Goal: Task Accomplishment & Management: Complete application form

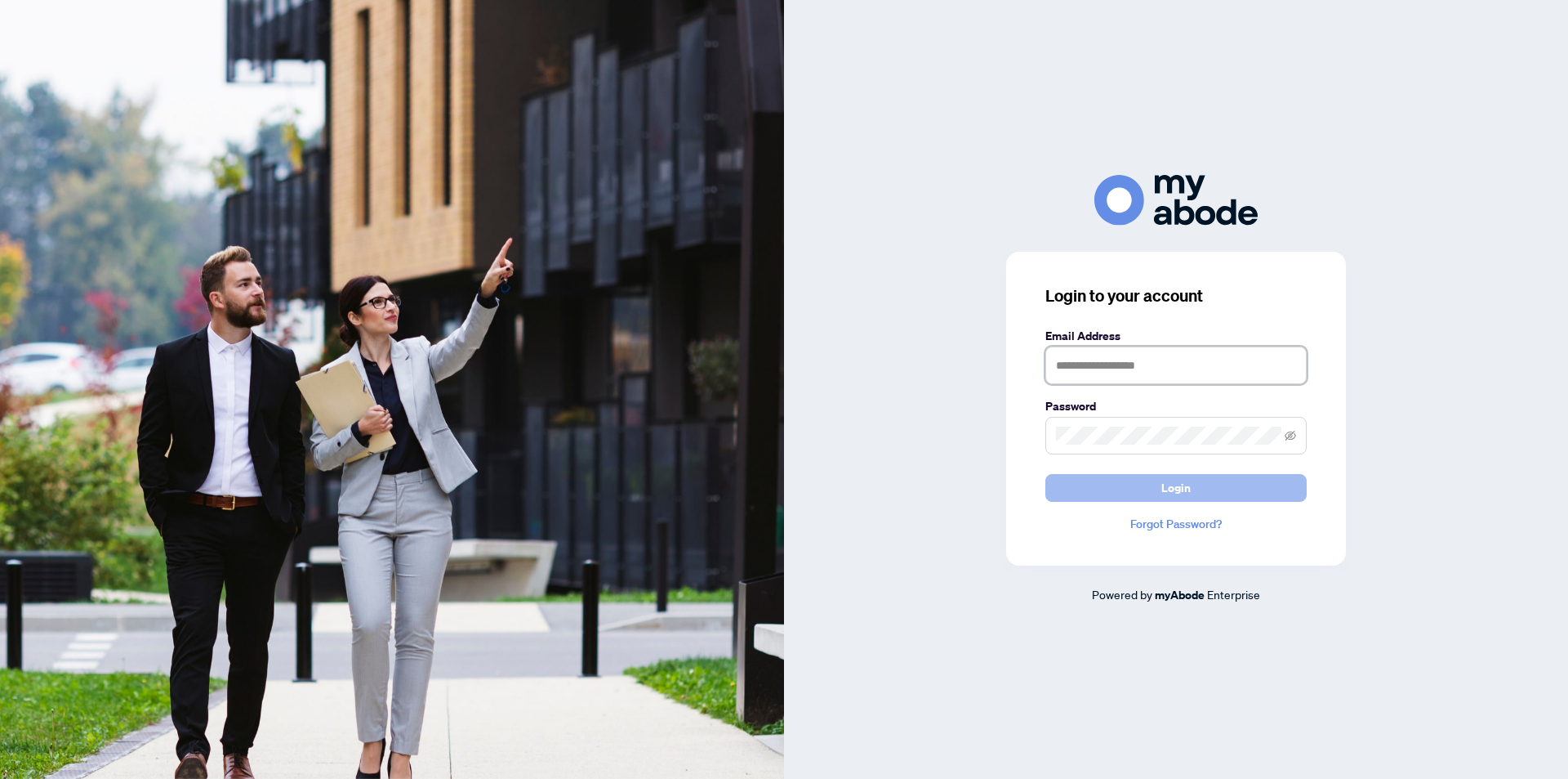
type input "**********"
click at [1171, 487] on span "Login" at bounding box center [1176, 488] width 30 height 26
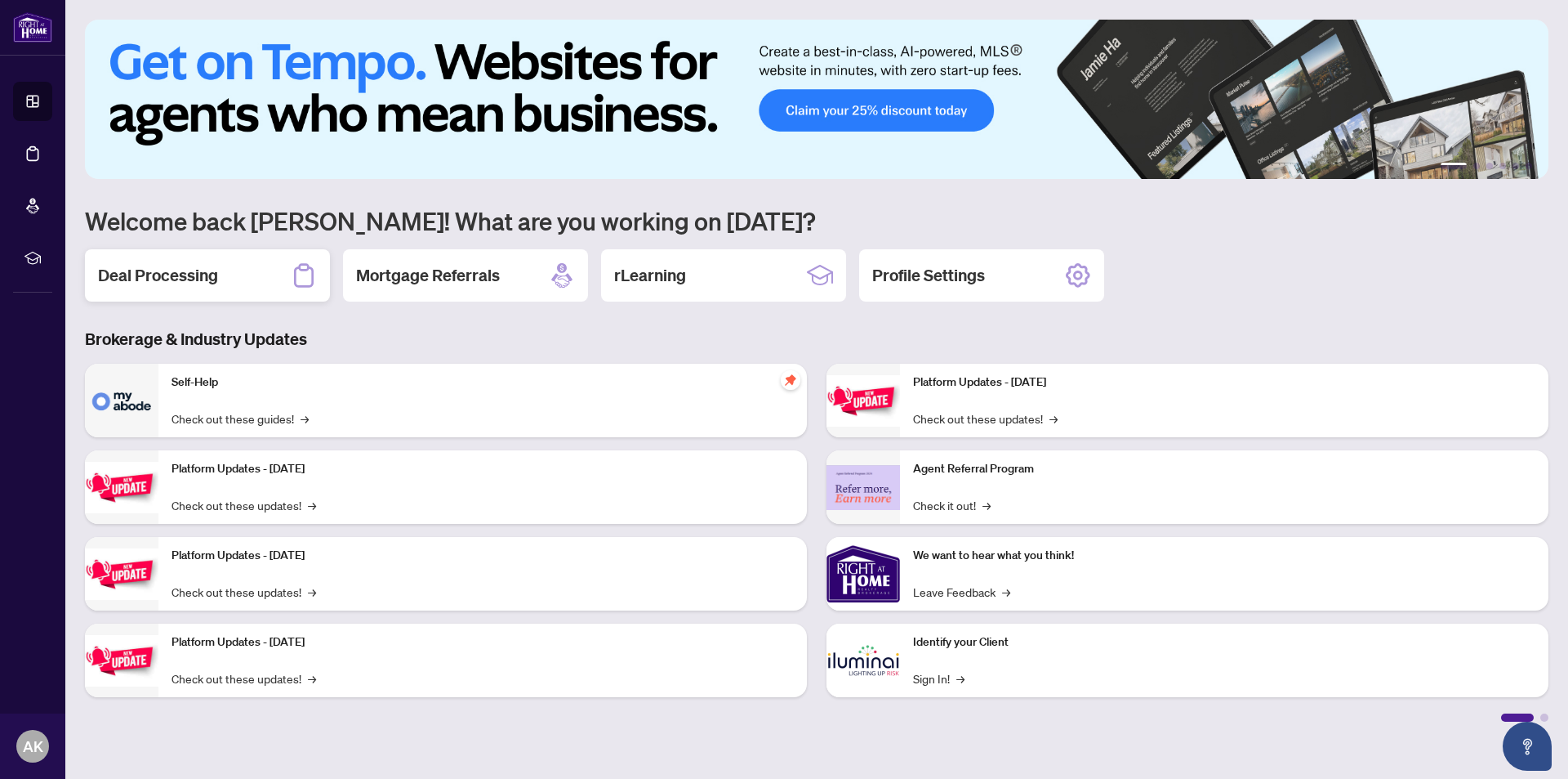
click at [148, 271] on h2 "Deal Processing" at bounding box center [158, 276] width 120 height 23
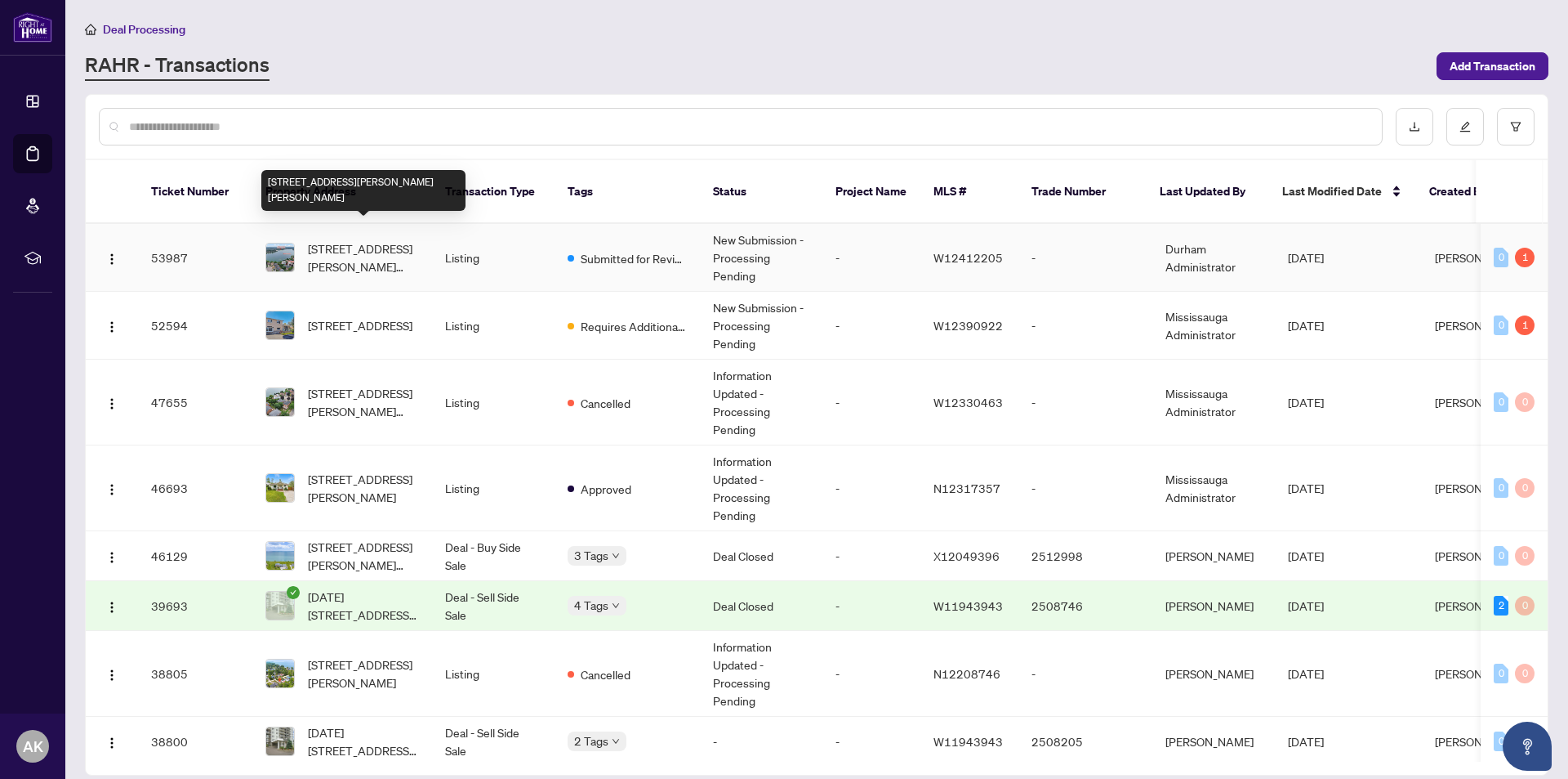
click at [329, 239] on span "4 Peggy Anne Cove, Brampton, Ontario L6S 5E4, Canada" at bounding box center [363, 256] width 111 height 36
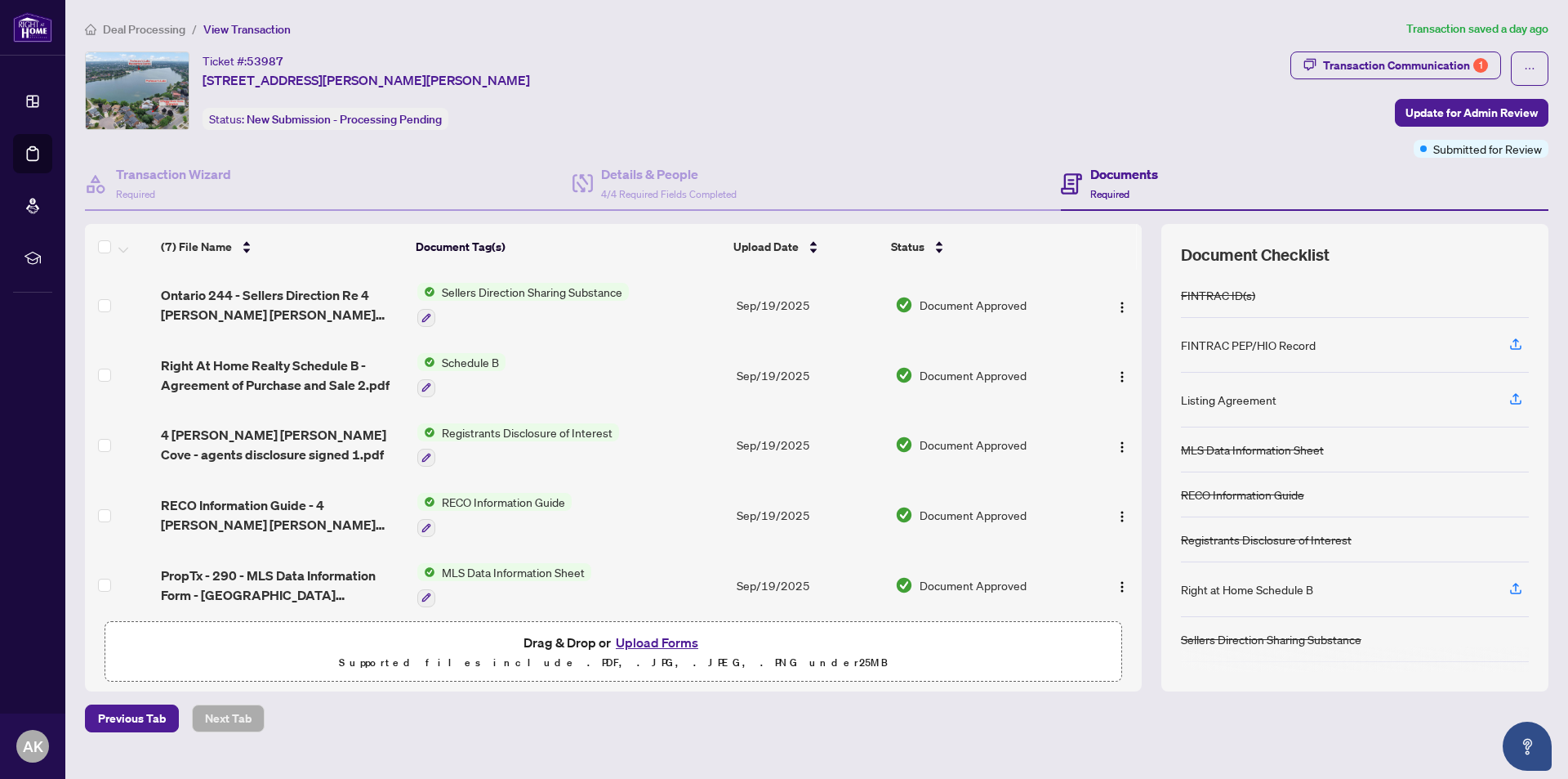
click at [644, 641] on button "Upload Forms" at bounding box center [658, 642] width 92 height 21
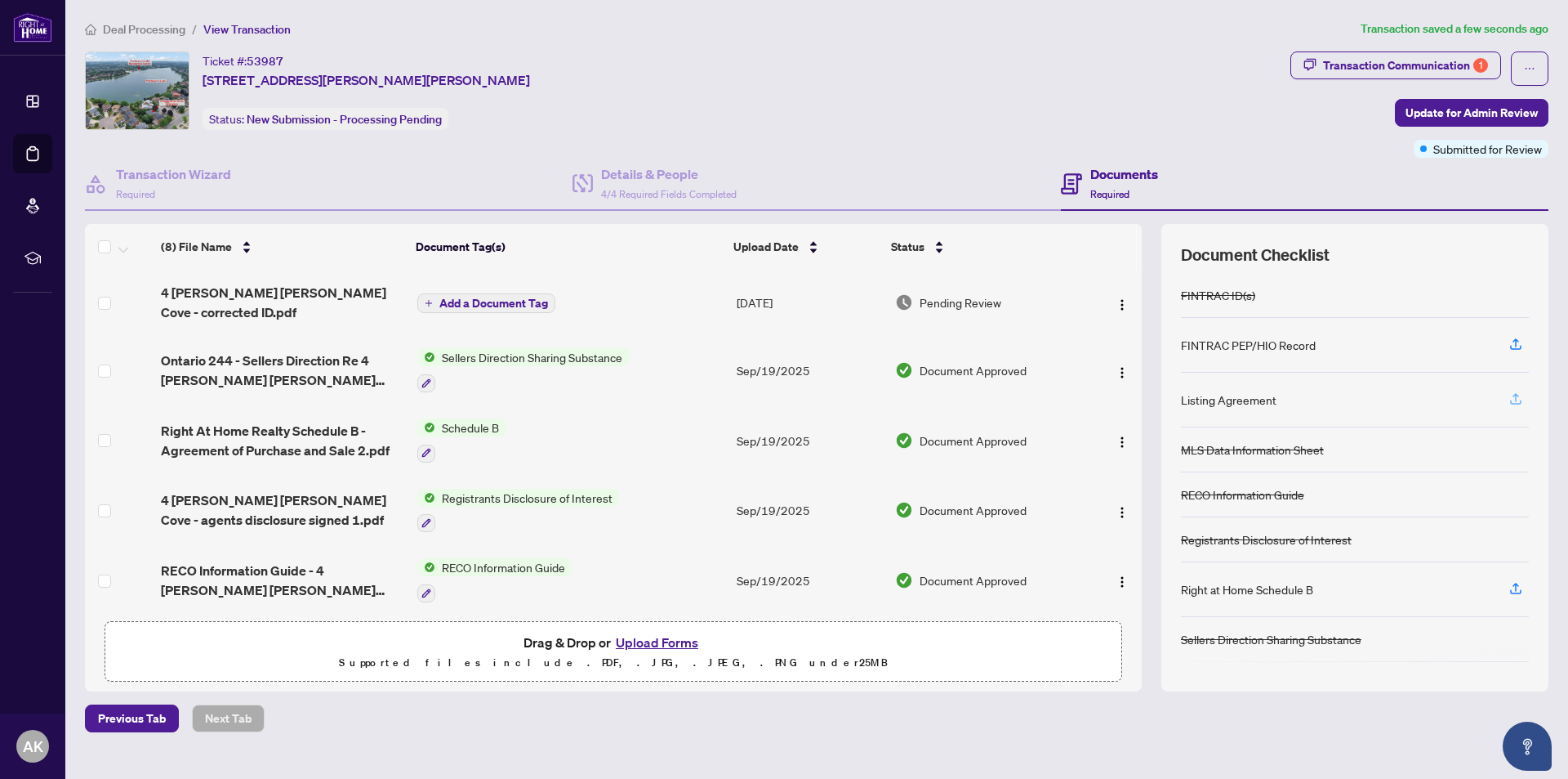
click at [1517, 396] on icon "button" at bounding box center [1516, 399] width 15 height 15
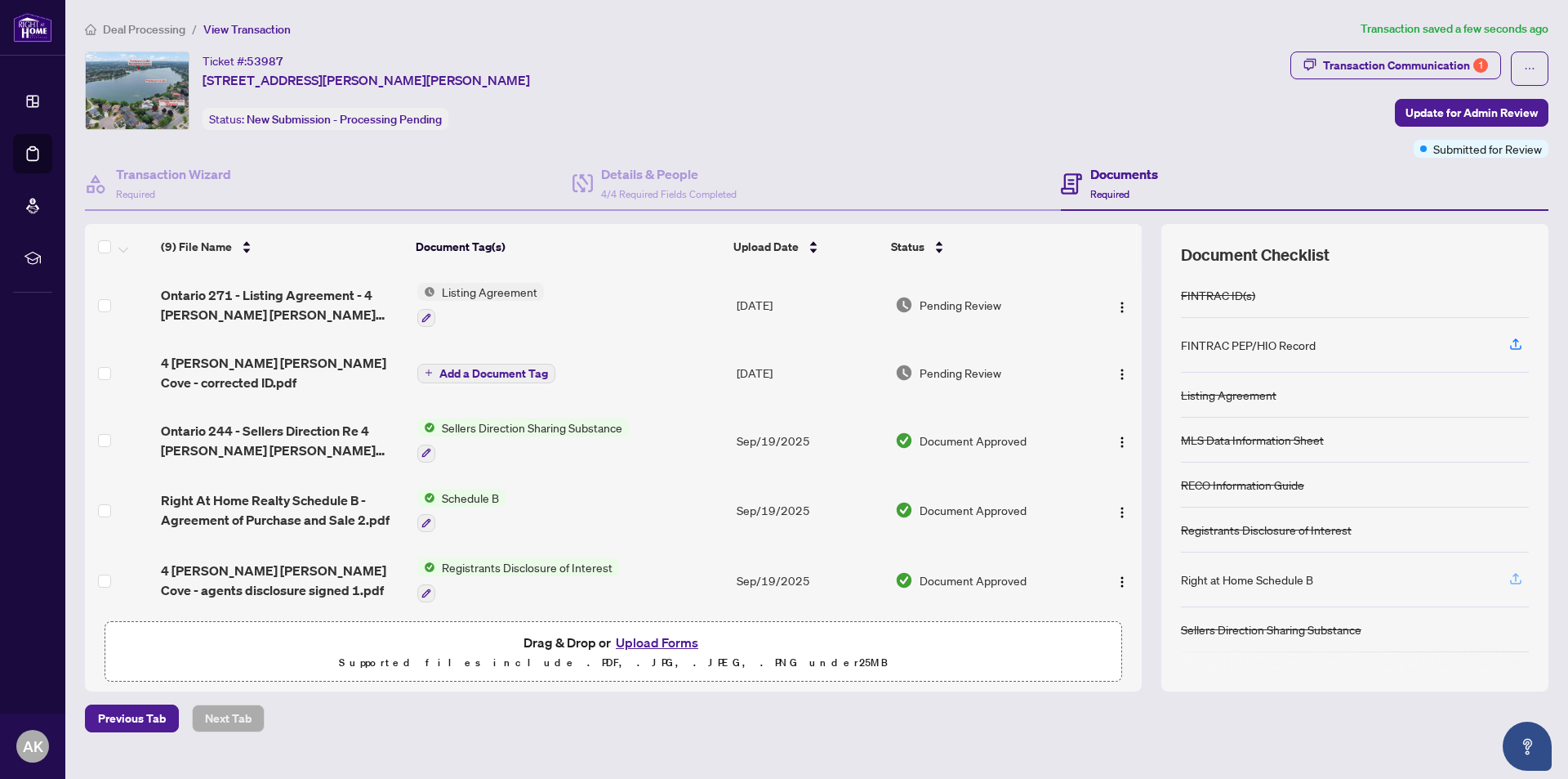
click at [1517, 576] on icon "button" at bounding box center [1516, 578] width 15 height 15
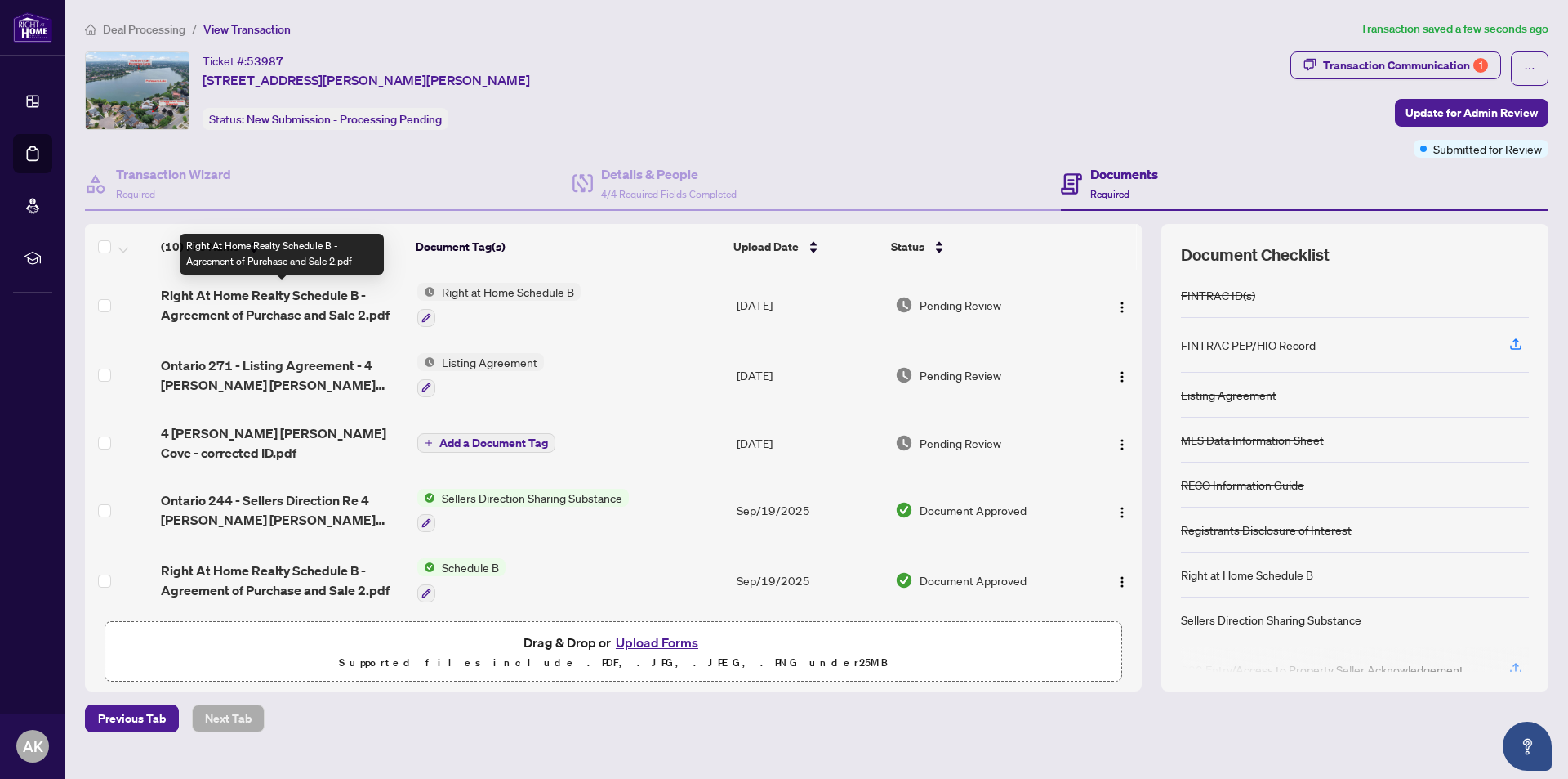
click at [299, 301] on span "Right At Home Realty Schedule B - Agreement of Purchase and Sale 2.pdf" at bounding box center [282, 304] width 242 height 39
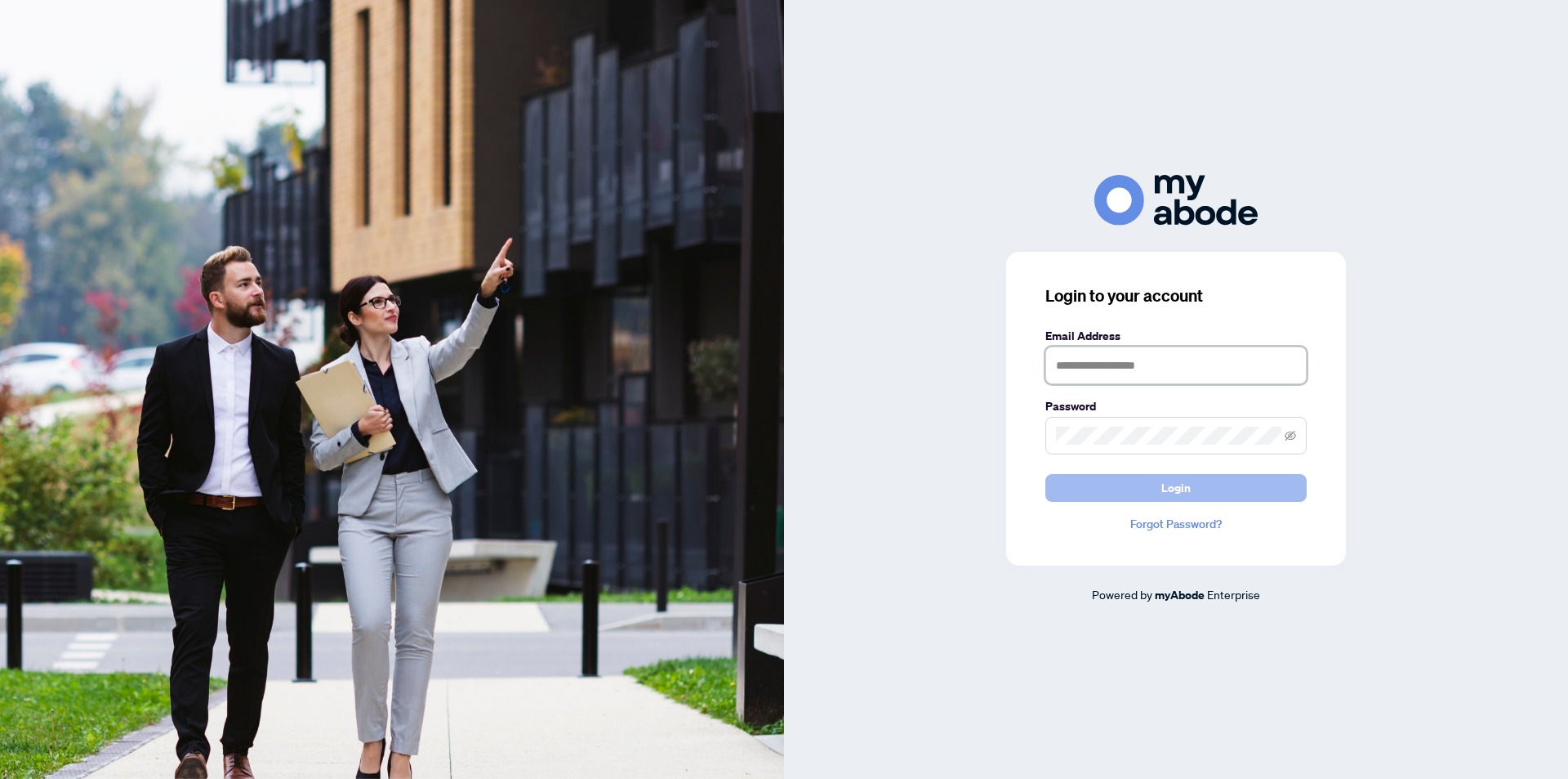
type input "**********"
click at [1171, 485] on span "Login" at bounding box center [1176, 488] width 30 height 26
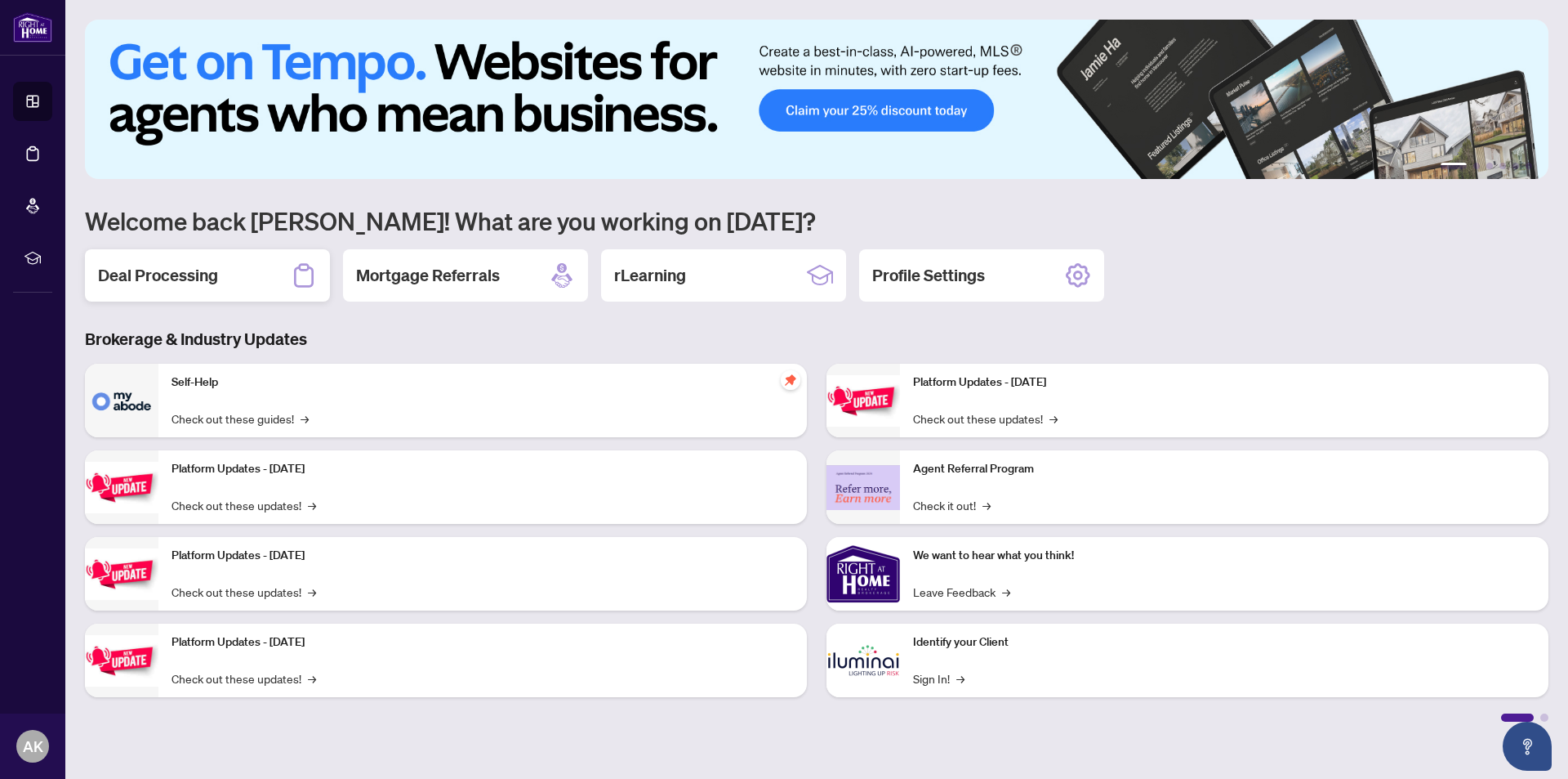
click at [151, 270] on h2 "Deal Processing" at bounding box center [158, 276] width 120 height 23
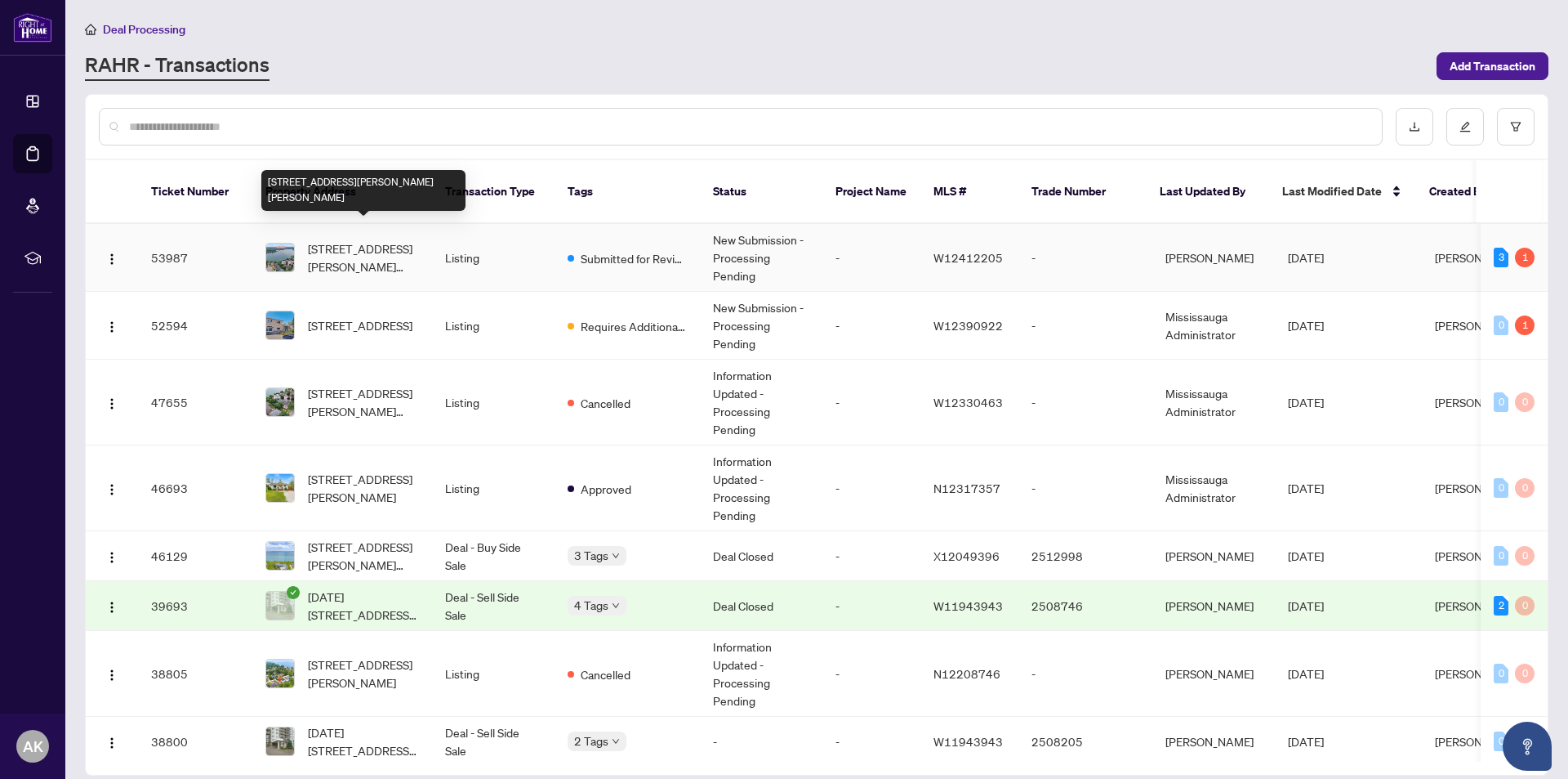
click at [331, 239] on span "4 Peggy Anne Cove, Brampton, Ontario L6S 5E4, Canada" at bounding box center [363, 256] width 111 height 36
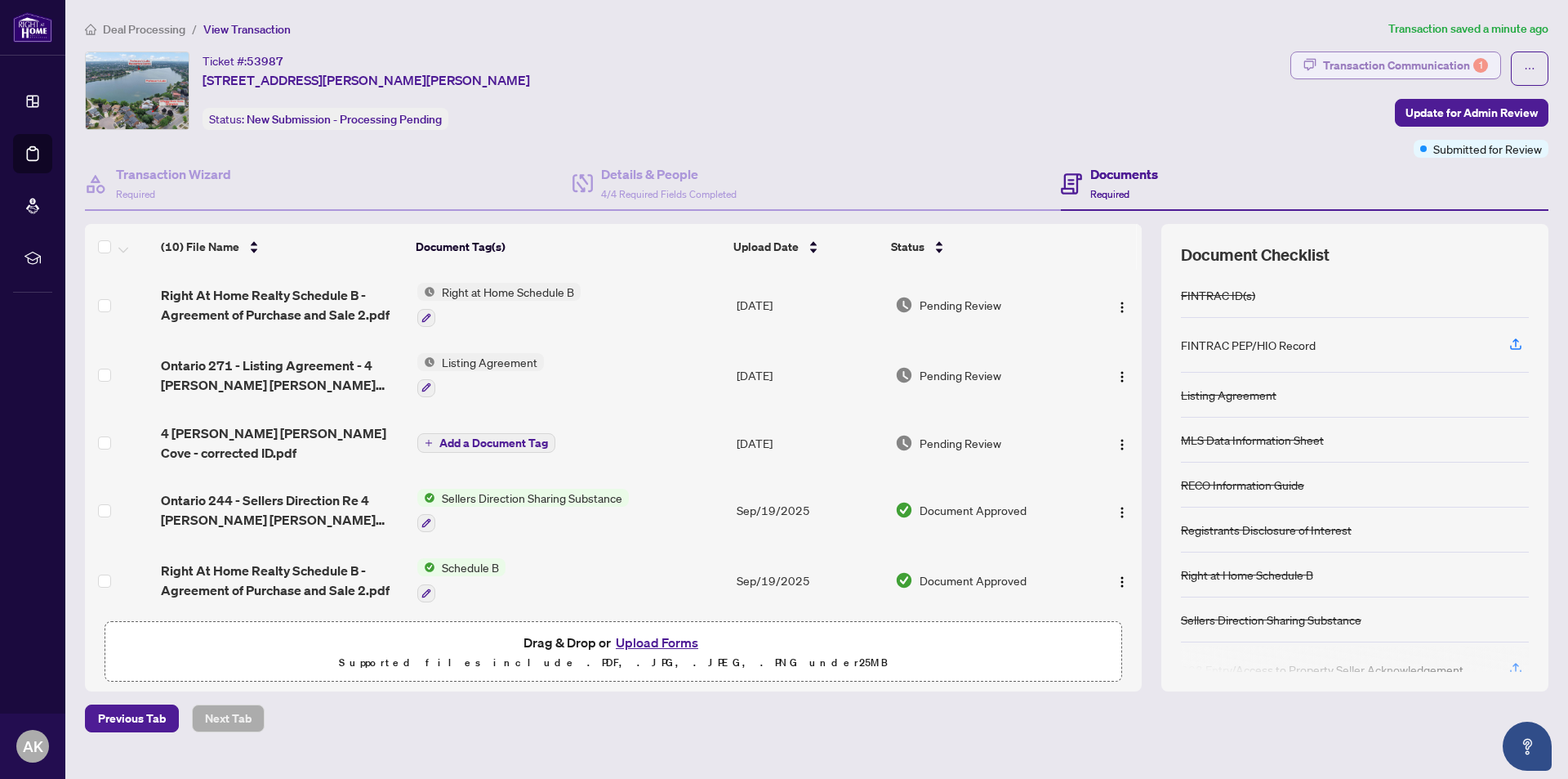
click at [1410, 59] on div "Transaction Communication 1" at bounding box center [1405, 65] width 165 height 26
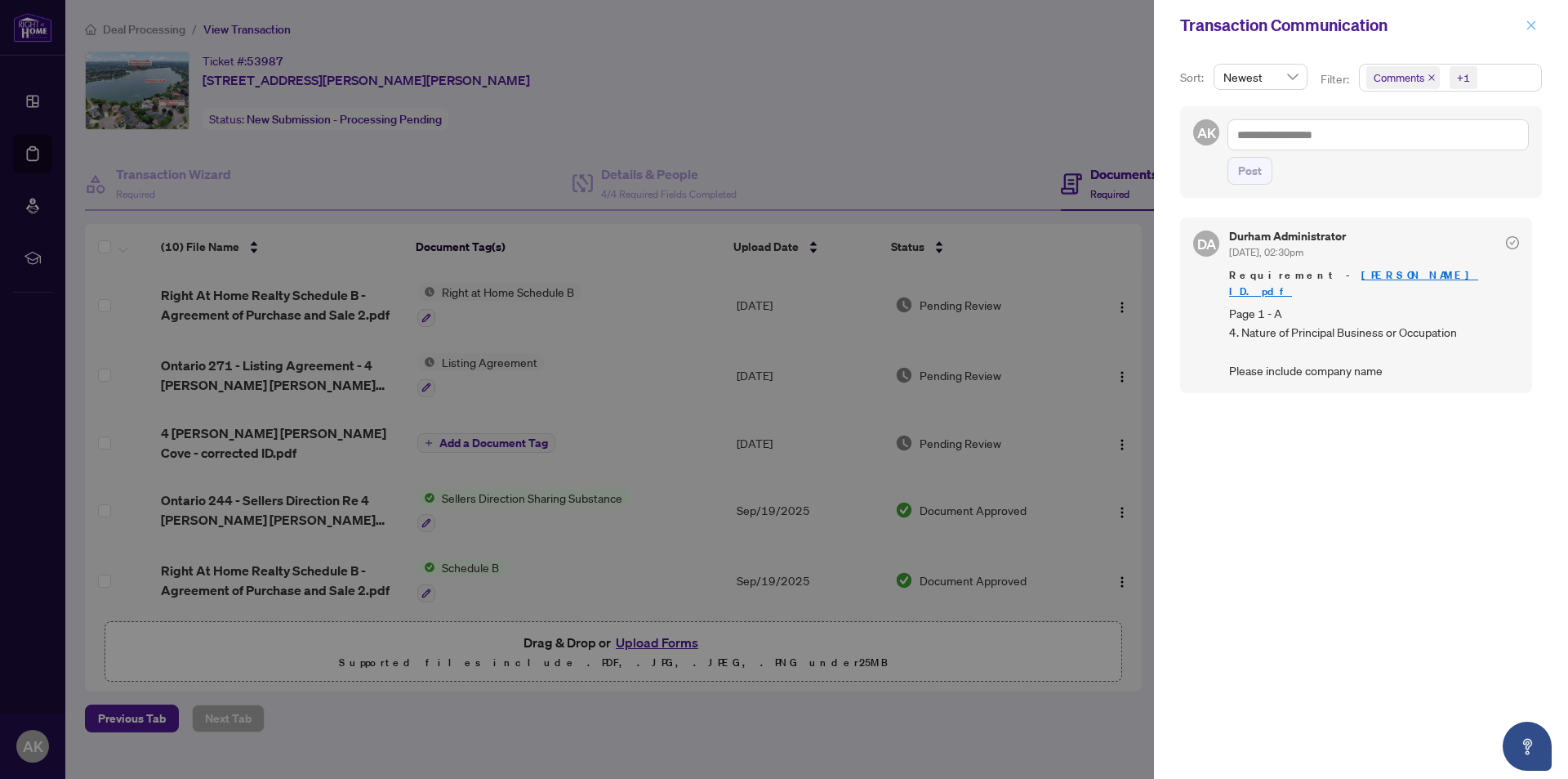
click at [1533, 22] on icon "close" at bounding box center [1531, 24] width 11 height 11
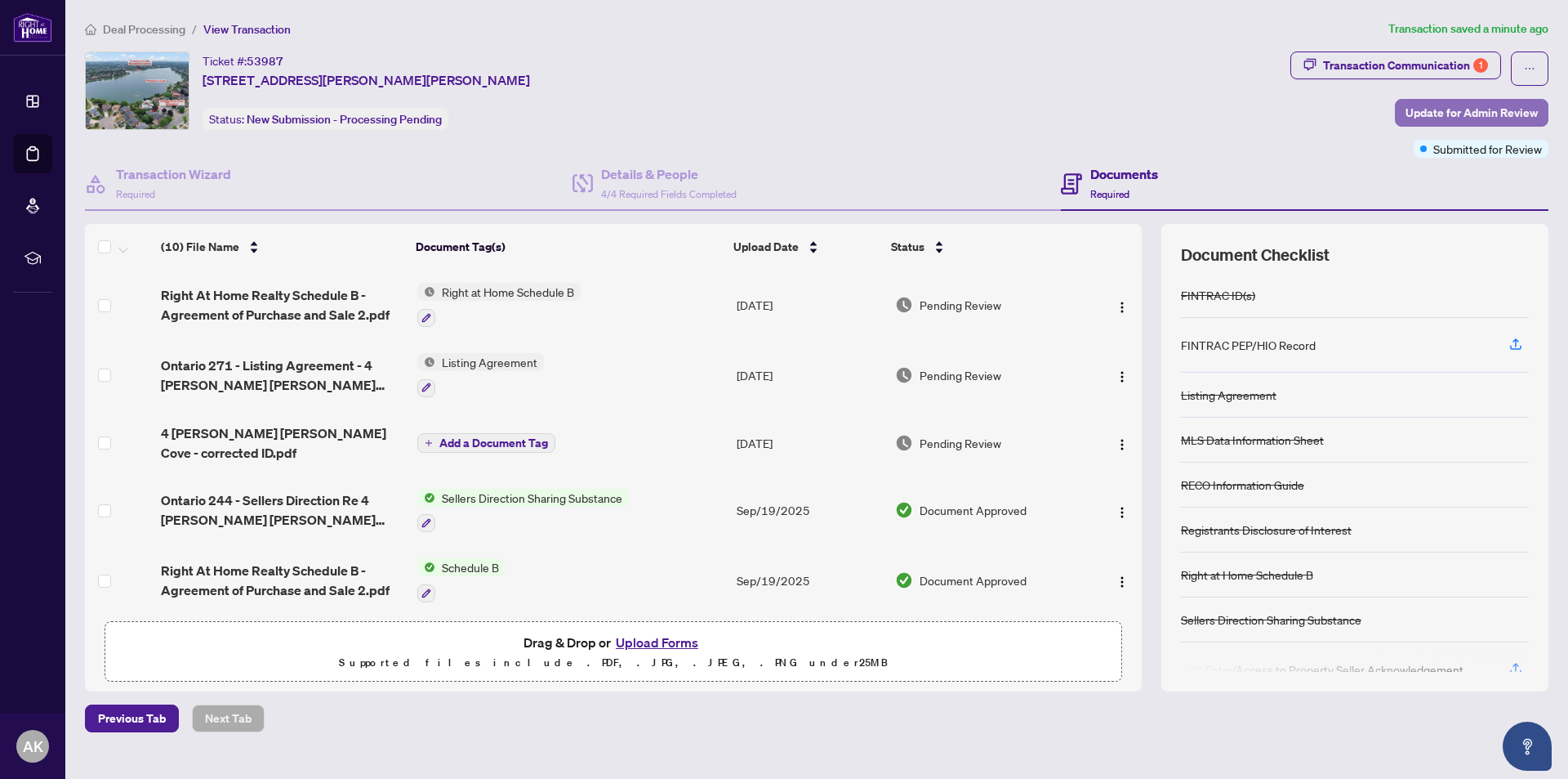
click at [1476, 108] on span "Update for Admin Review" at bounding box center [1472, 113] width 133 height 26
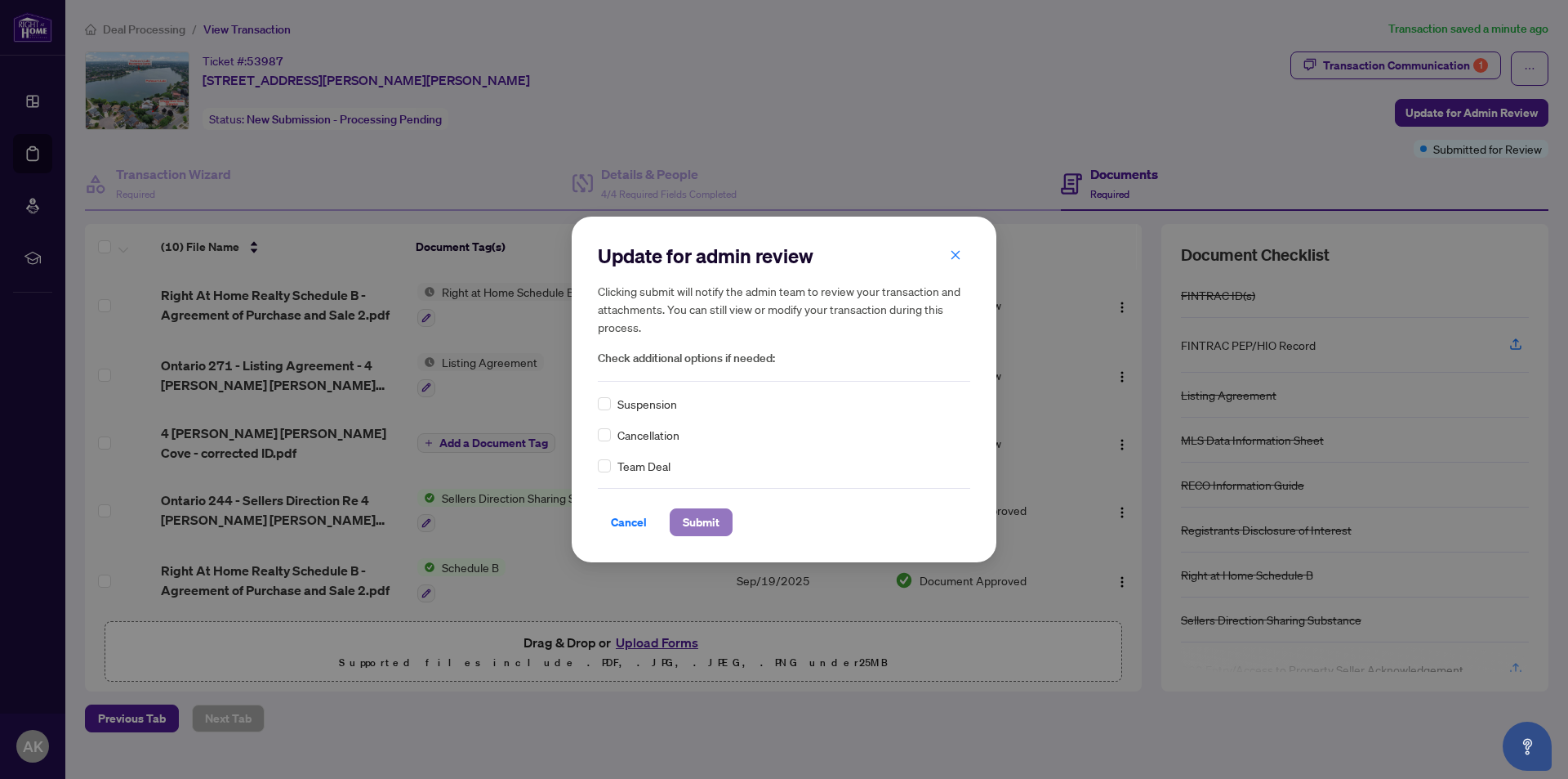
click at [696, 522] on span "Submit" at bounding box center [701, 522] width 37 height 26
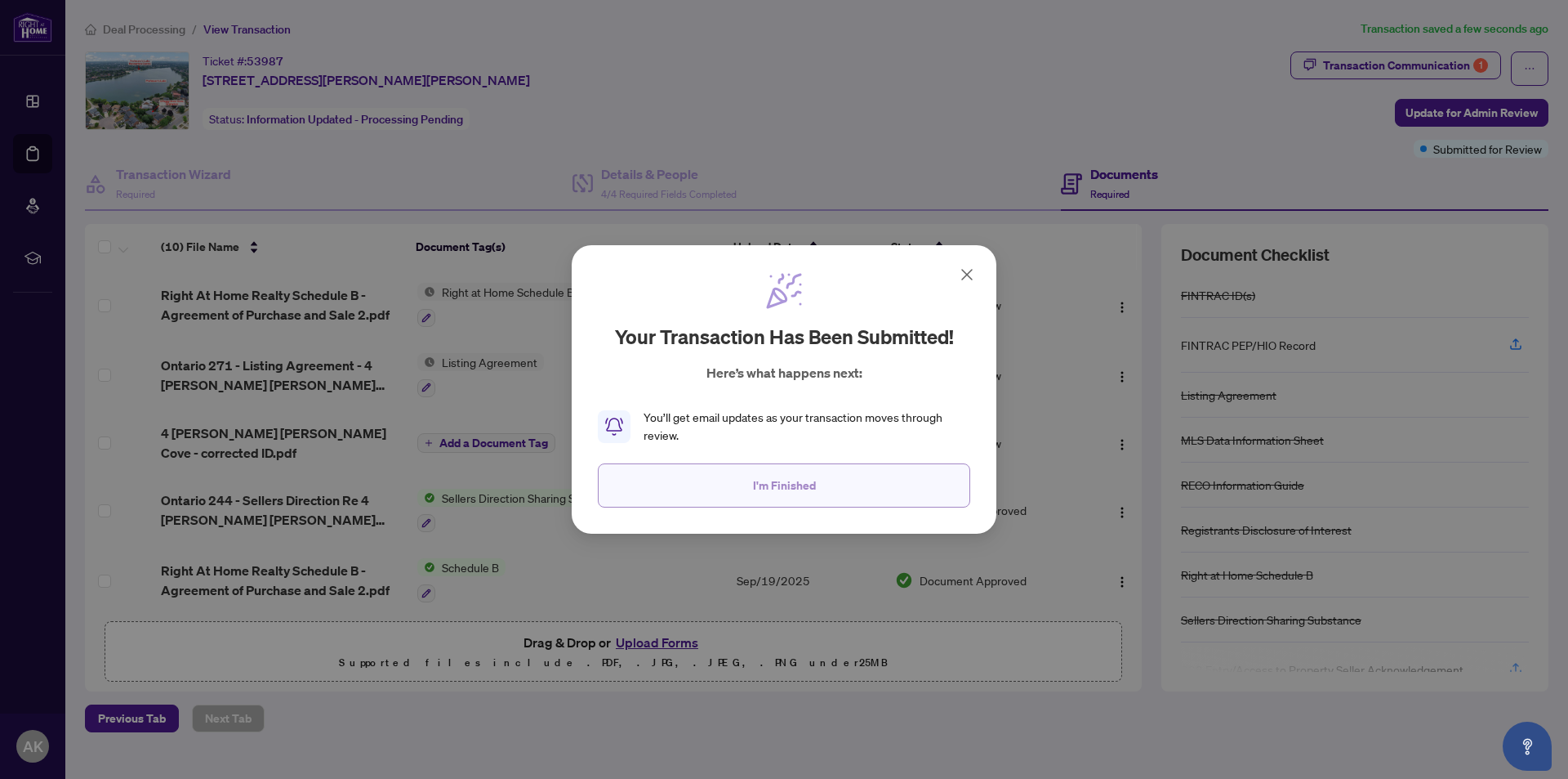
click at [792, 483] on span "I'm Finished" at bounding box center [784, 485] width 63 height 26
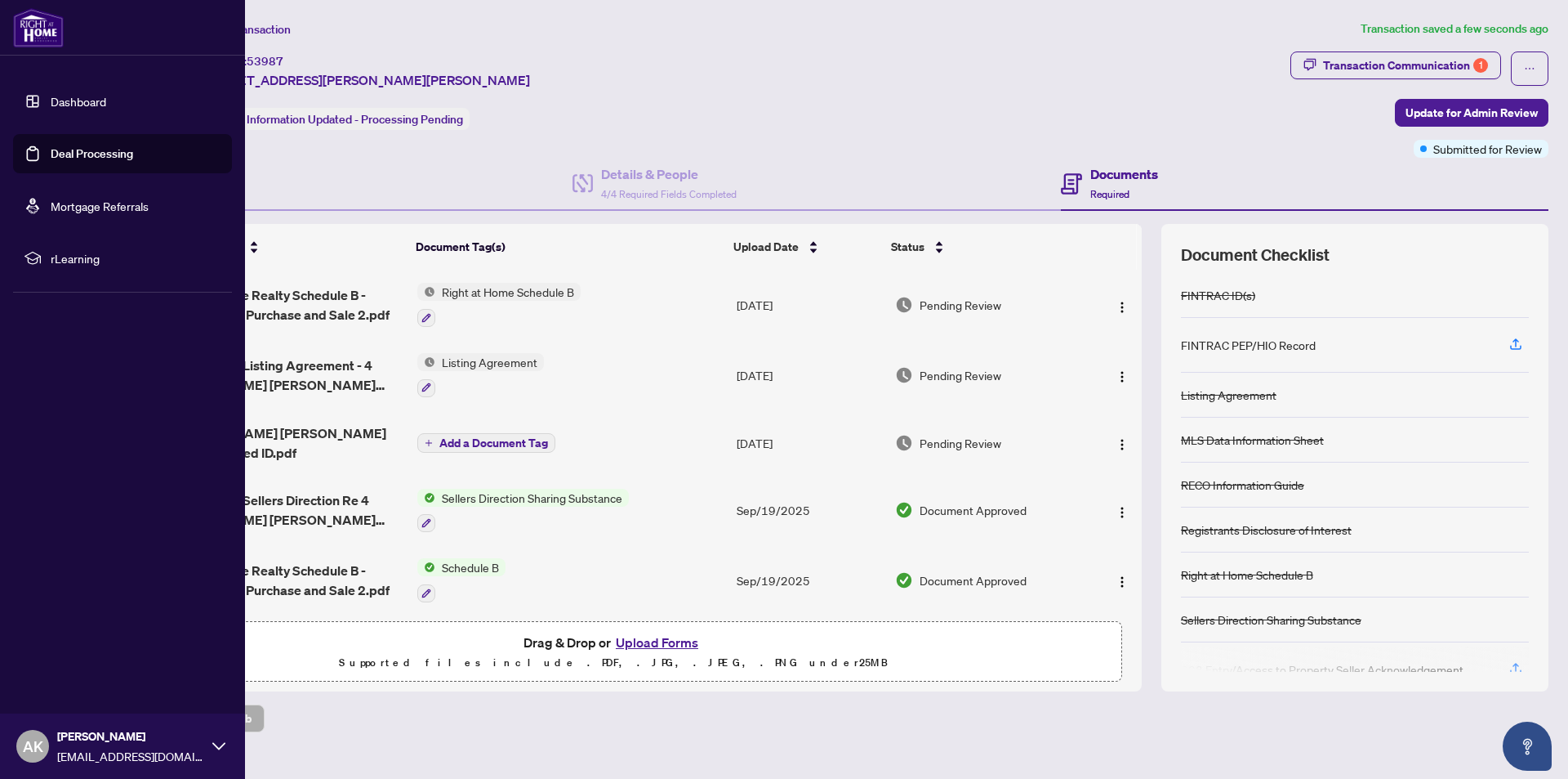
click at [63, 99] on link "Dashboard" at bounding box center [78, 101] width 56 height 15
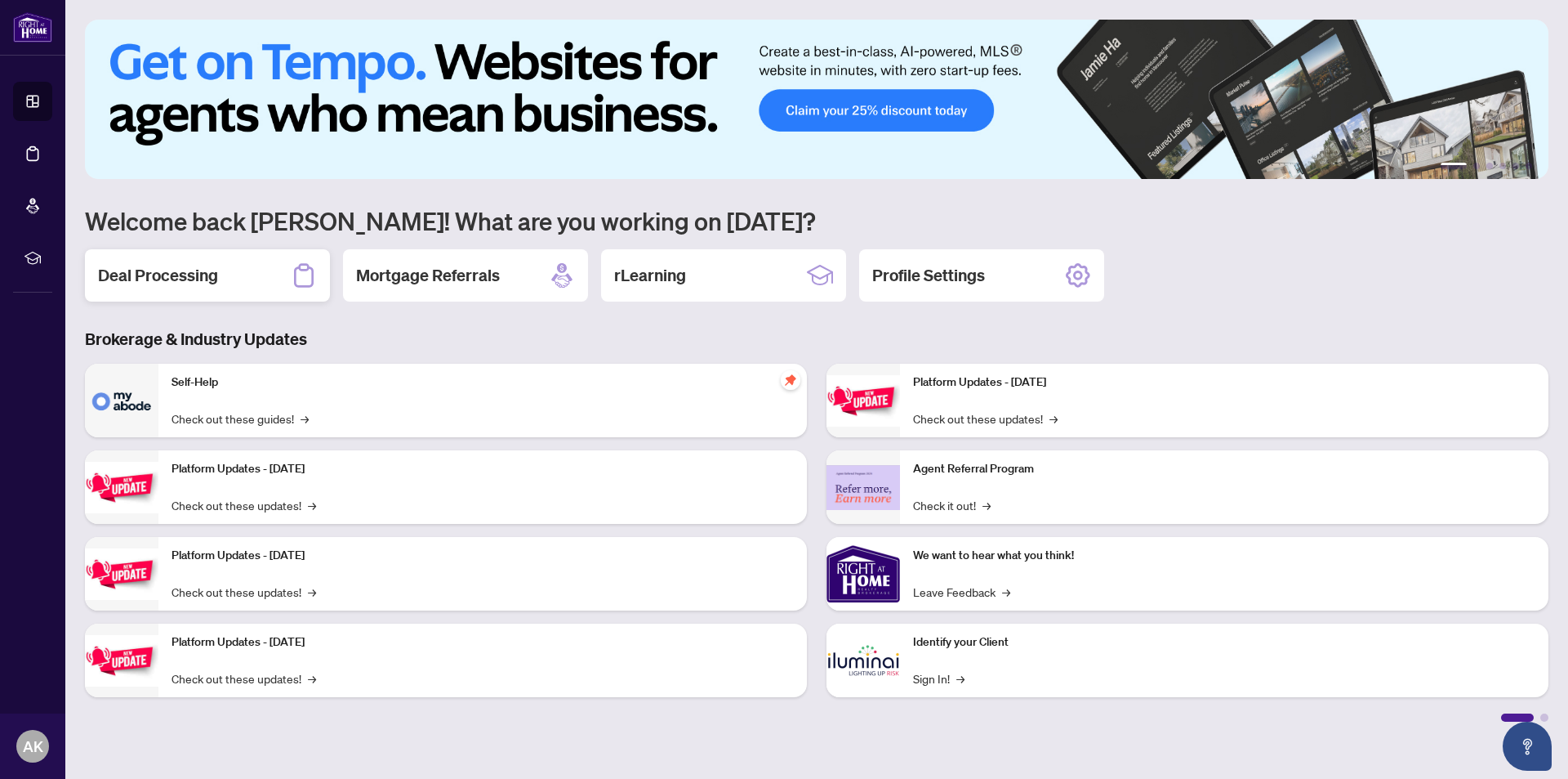
click at [160, 271] on h2 "Deal Processing" at bounding box center [158, 276] width 120 height 23
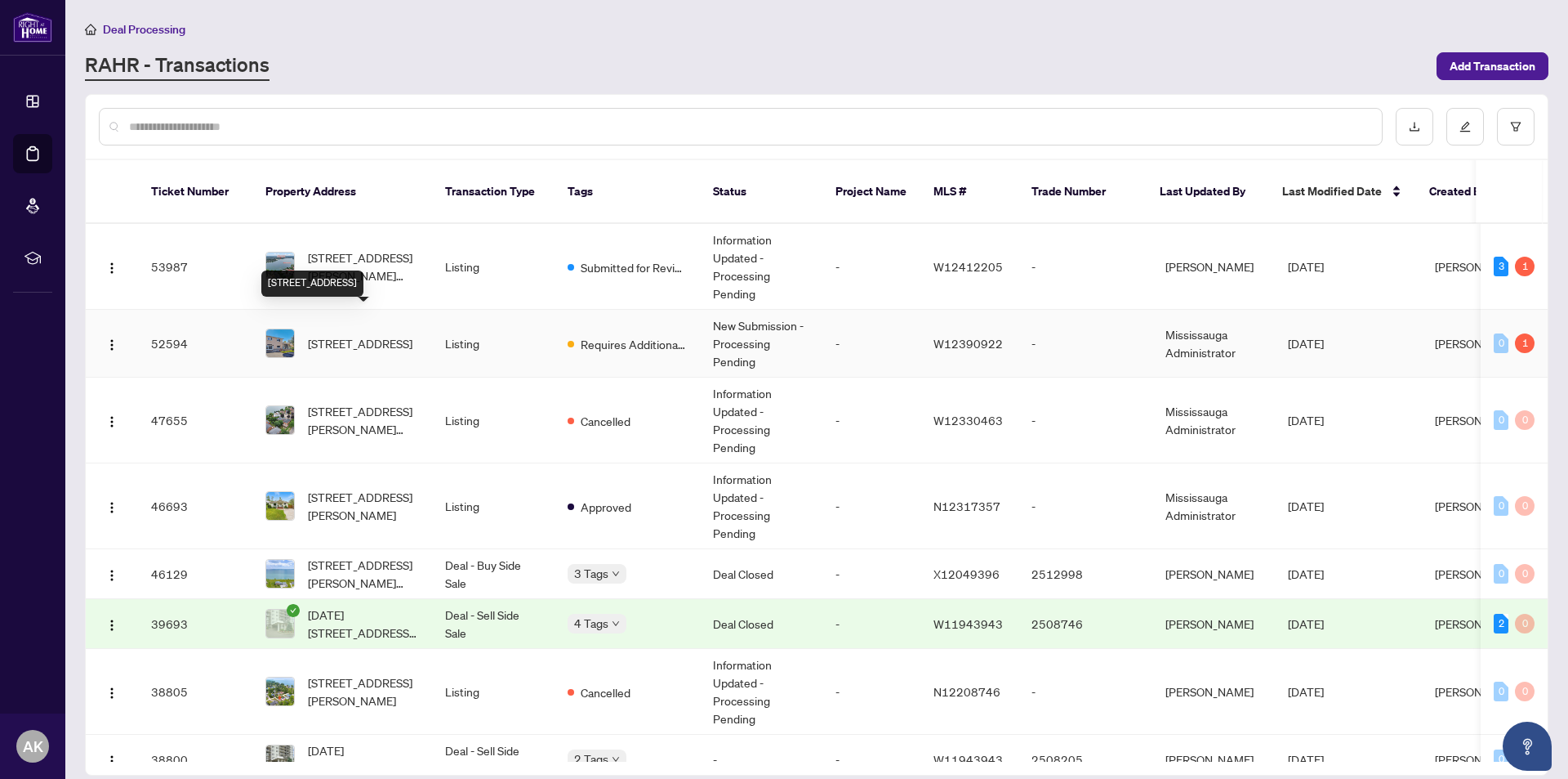
click at [372, 334] on span "1592 Otterby Rd, Mississauga, Ontario L4X 1W7, Canada" at bounding box center [360, 343] width 105 height 18
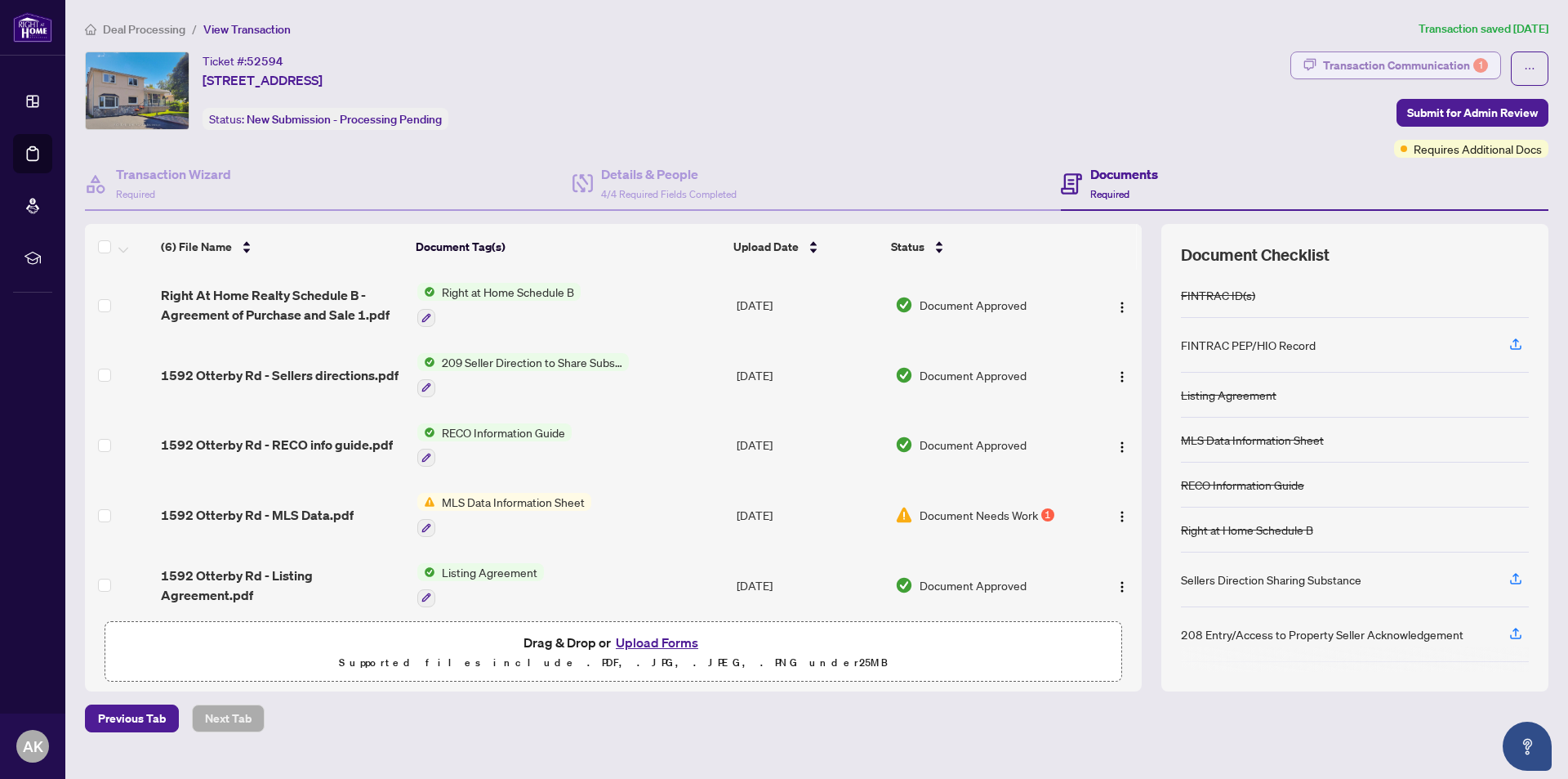
click at [1426, 63] on div "Transaction Communication 1" at bounding box center [1405, 65] width 165 height 26
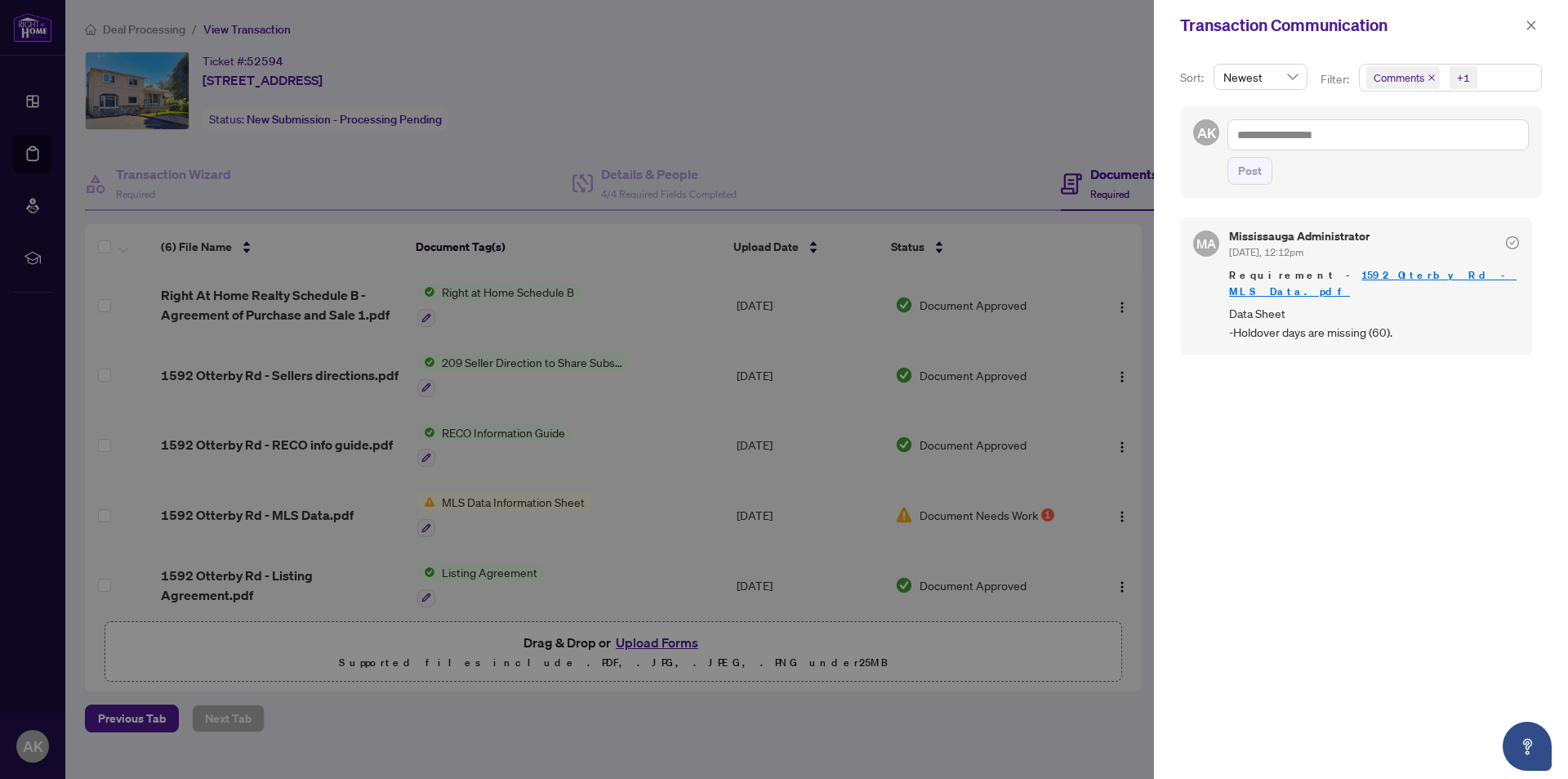
click at [1428, 30] on div "Transaction Communication" at bounding box center [1350, 25] width 341 height 24
click at [1527, 21] on icon "close" at bounding box center [1531, 24] width 11 height 11
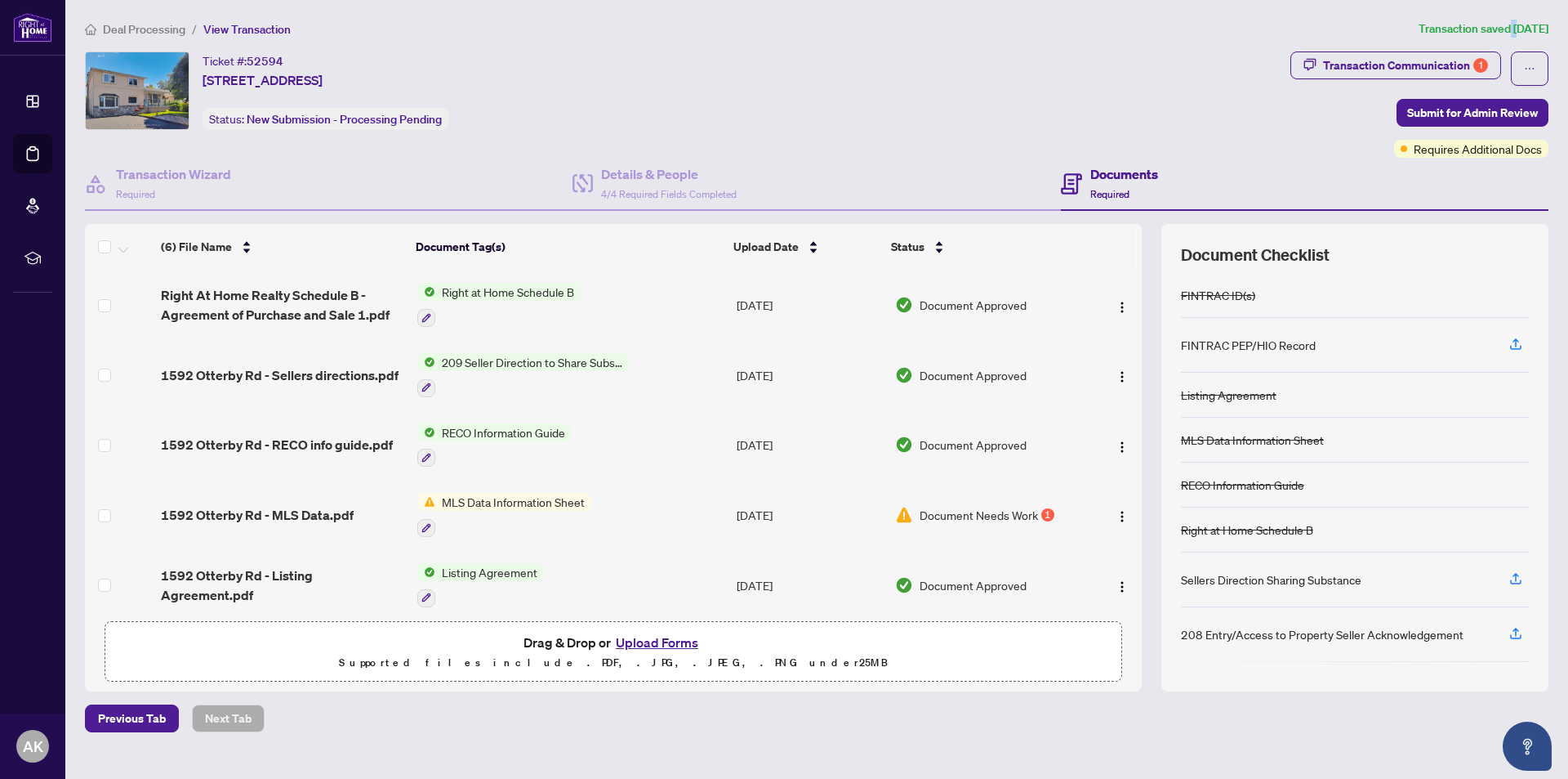
drag, startPoint x: 1498, startPoint y: 19, endPoint x: 1484, endPoint y: 17, distance: 14.1
click at [1486, 18] on main "Deal Processing / View Transaction Transaction saved 6 days ago Ticket #: 52594…" at bounding box center [816, 389] width 1503 height 779
click at [1170, 80] on div "Ticket #: 52594 1592 Otterby Rd, Mississauga, Ontario L4X 1W7, Canada Status: N…" at bounding box center [684, 91] width 1199 height 79
click at [1528, 71] on icon "ellipsis" at bounding box center [1530, 68] width 11 height 11
drag, startPoint x: 1443, startPoint y: 267, endPoint x: 1451, endPoint y: 240, distance: 28.2
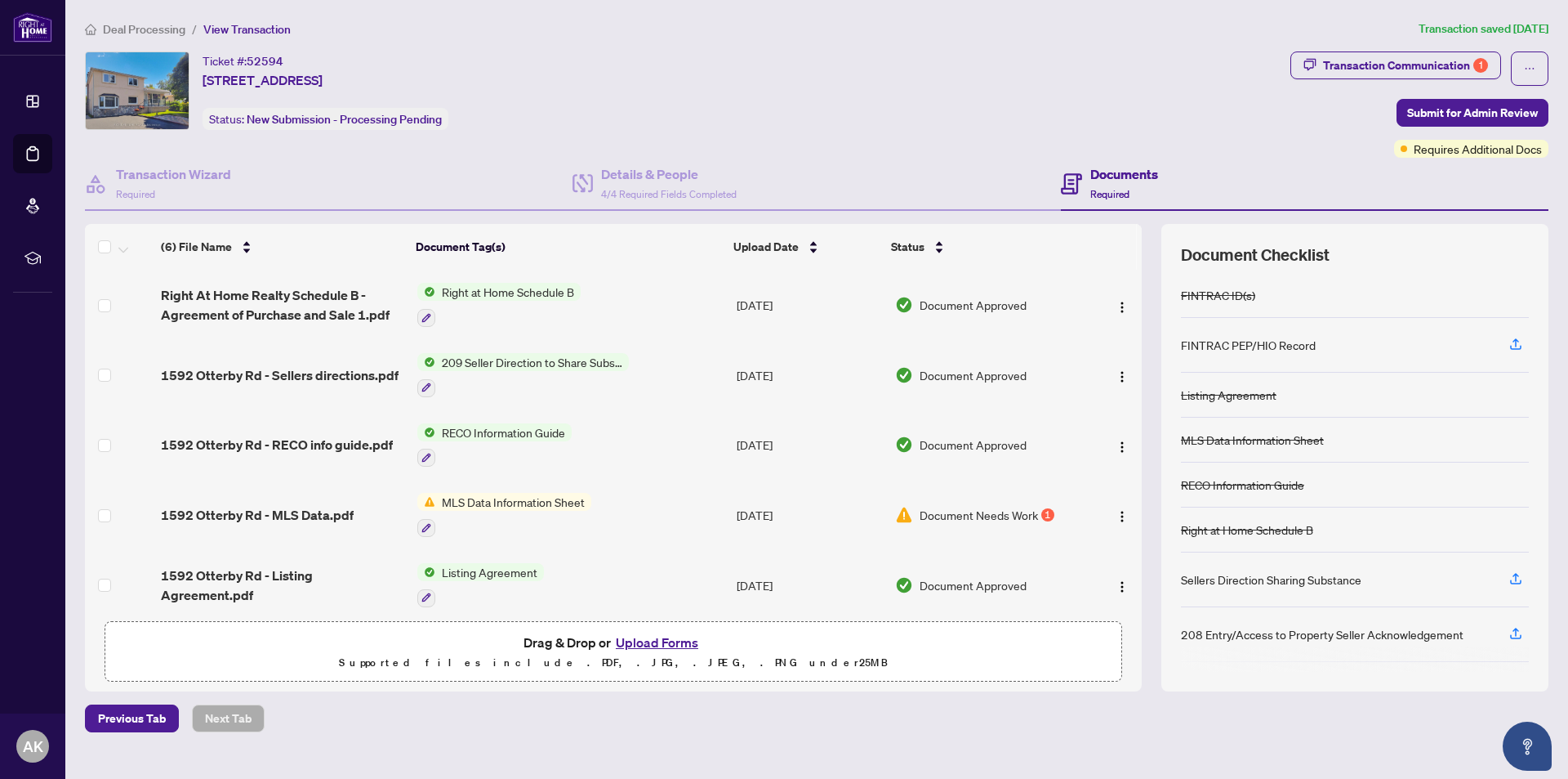
click at [1445, 263] on div "Document Checklist FINTRAC ID(s) FINTRAC PEP/HIO Record Listing Agreement MLS D…" at bounding box center [1355, 458] width 387 height 468
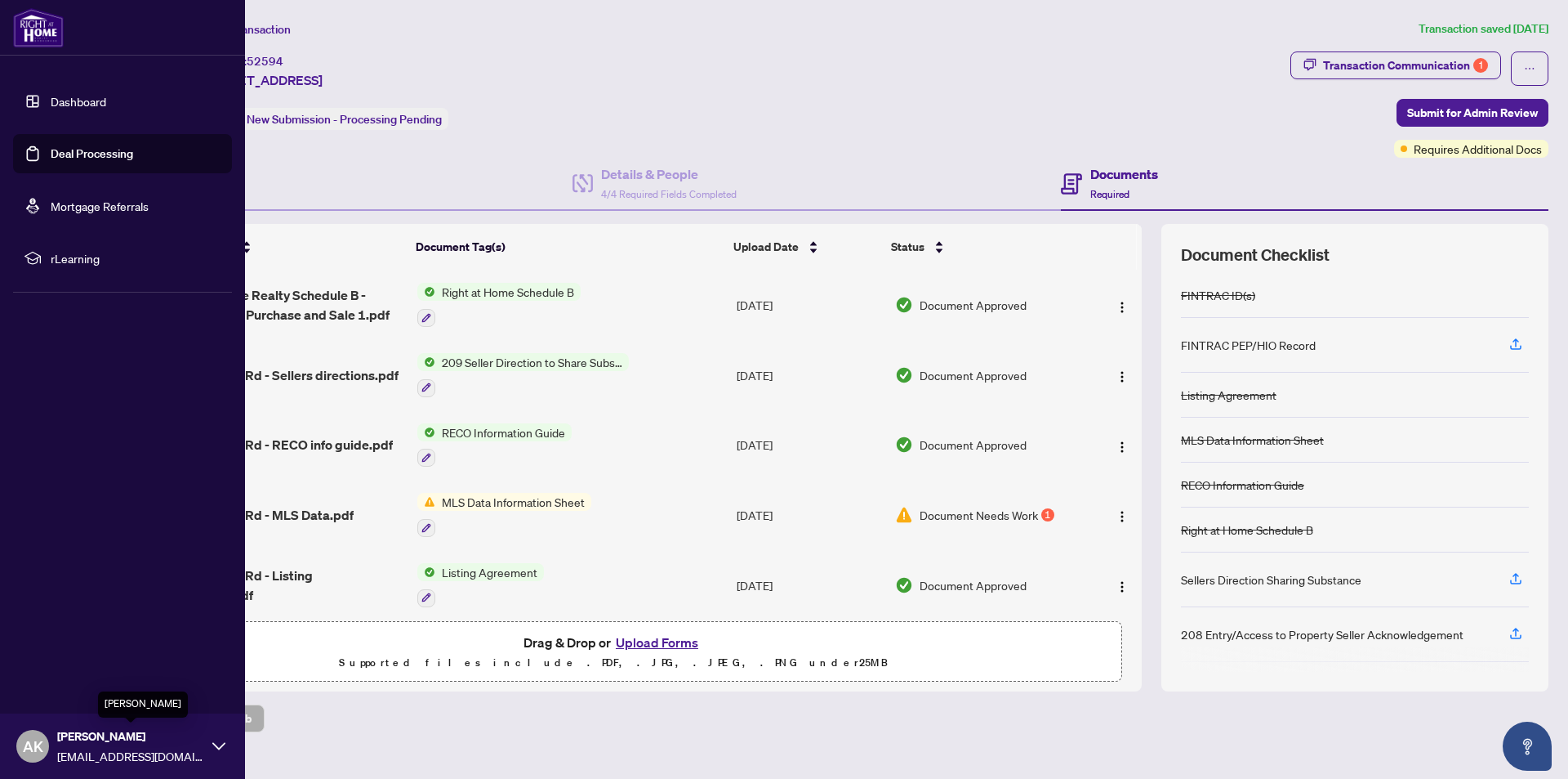
click at [79, 741] on span "Anna Koziol" at bounding box center [131, 736] width 147 height 18
click at [49, 648] on span "Logout" at bounding box center [65, 649] width 37 height 26
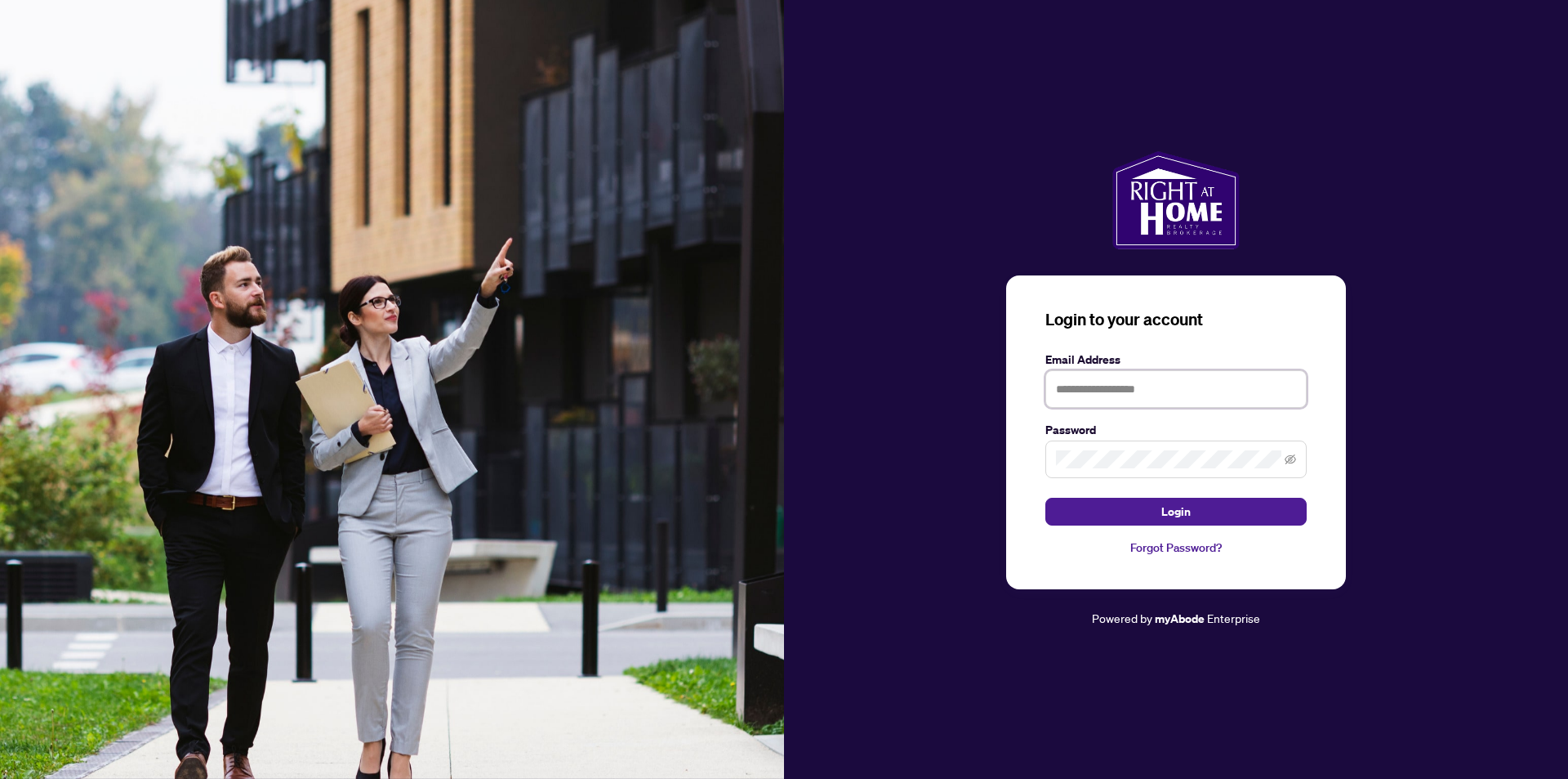
type input "**********"
